Goal: Information Seeking & Learning: Learn about a topic

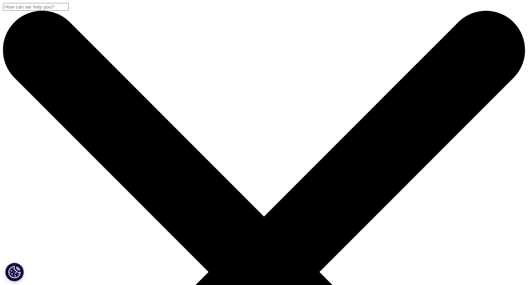
scroll to position [411, 439]
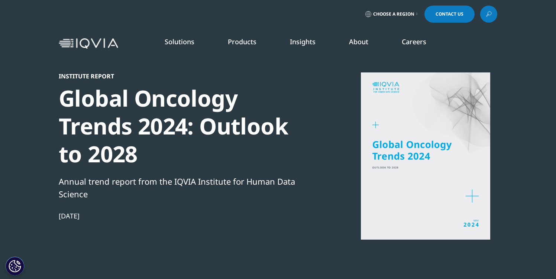
scroll to position [411, 439]
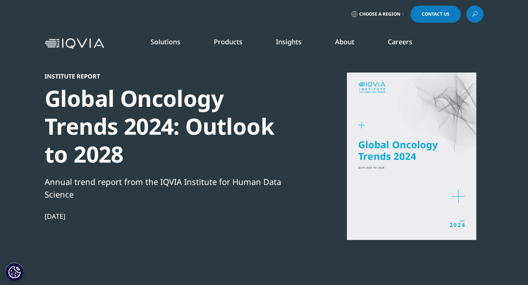
scroll to position [411, 439]
